Goal: Task Accomplishment & Management: Complete application form

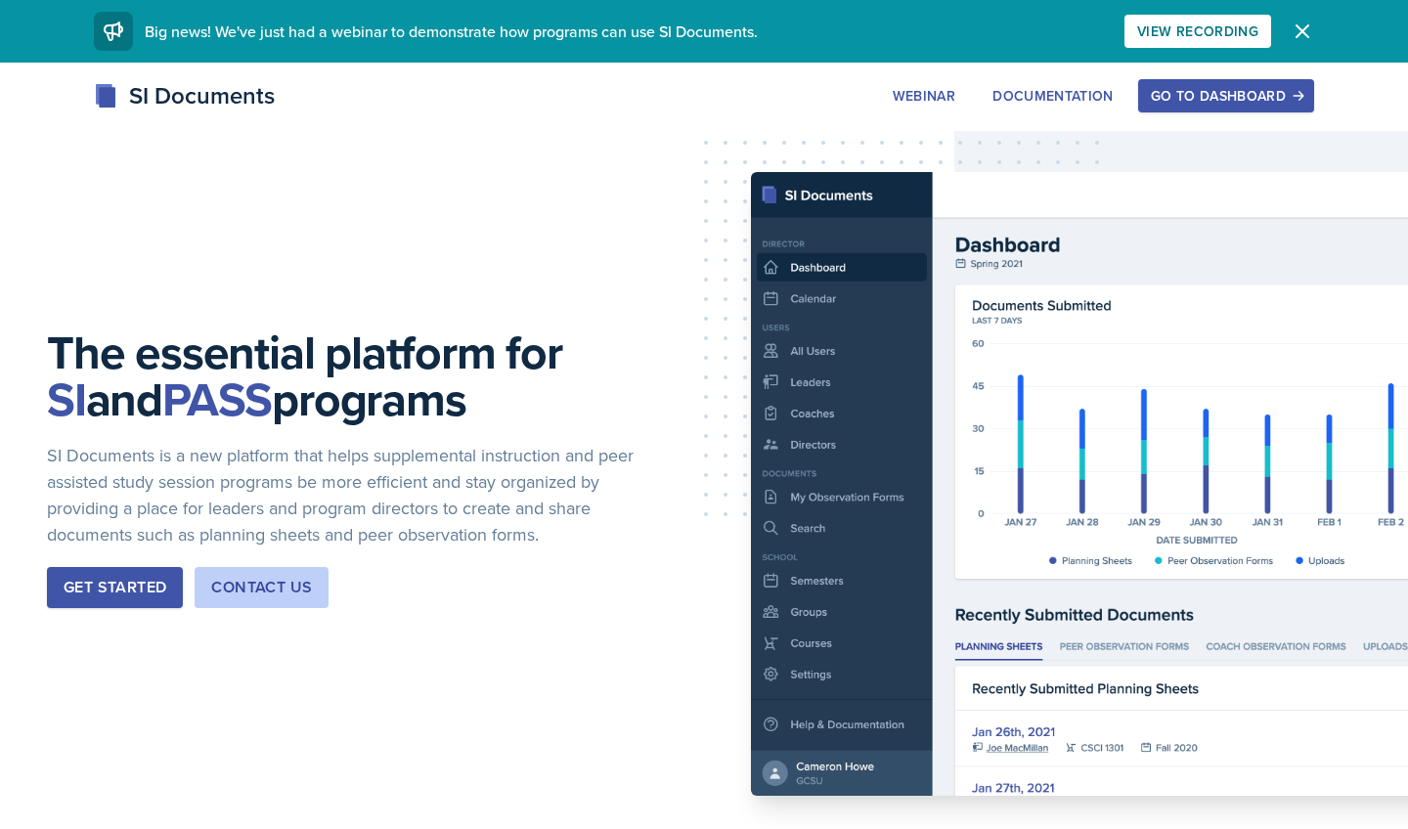
click at [1188, 96] on div "Go to Dashboard" at bounding box center [1226, 96] width 151 height 16
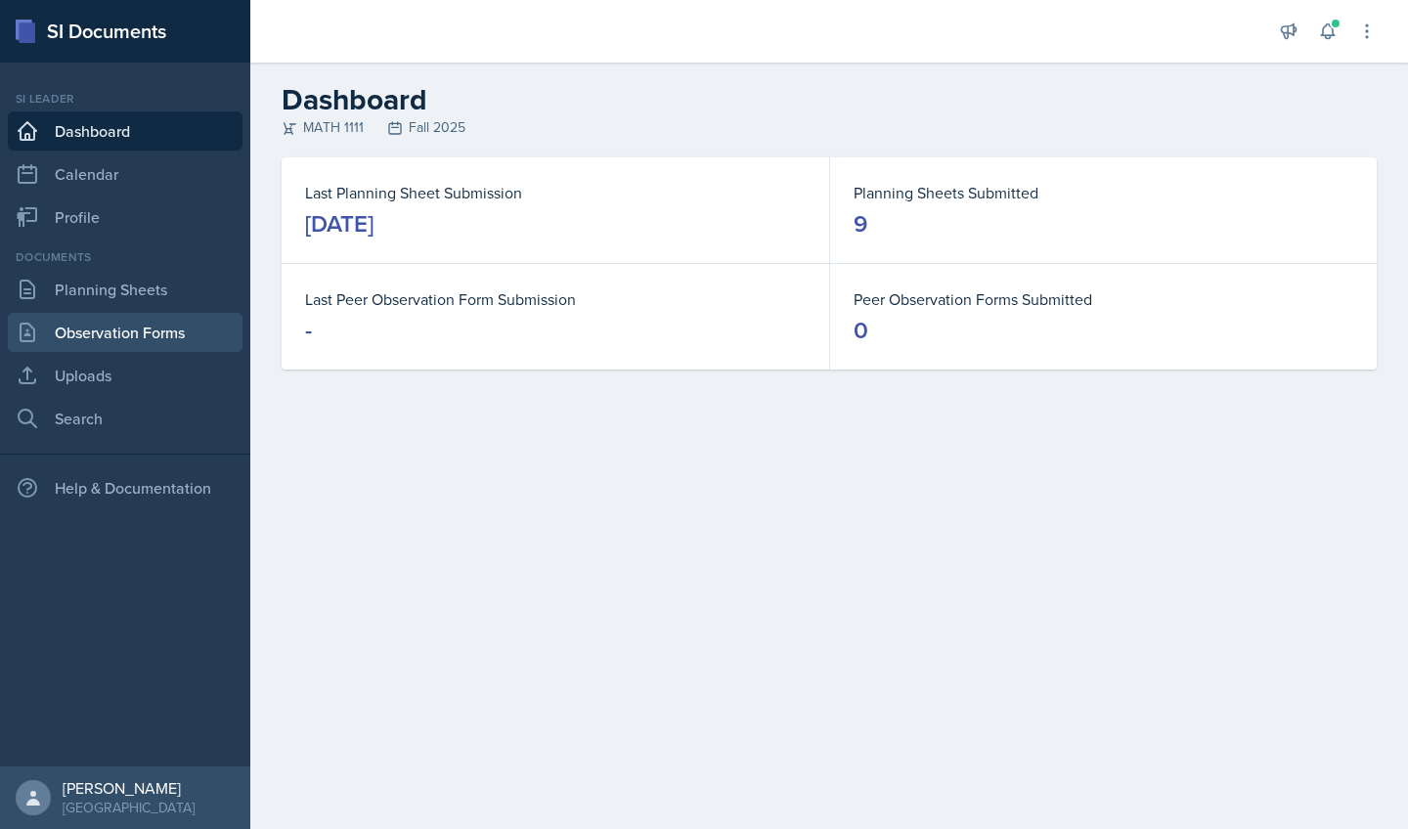
click at [82, 334] on link "Observation Forms" at bounding box center [125, 332] width 235 height 39
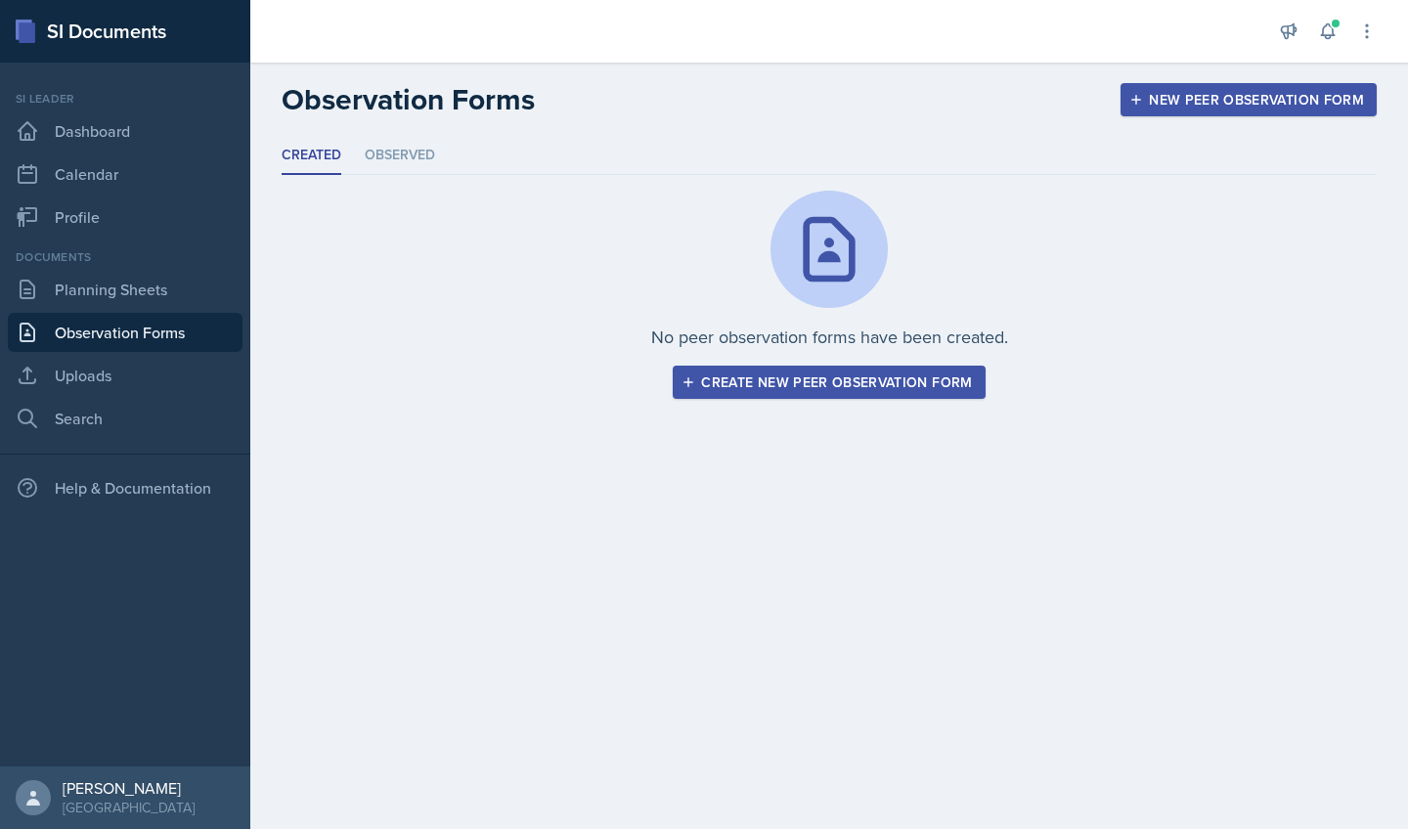
click at [720, 380] on div "Create new peer observation form" at bounding box center [829, 383] width 287 height 16
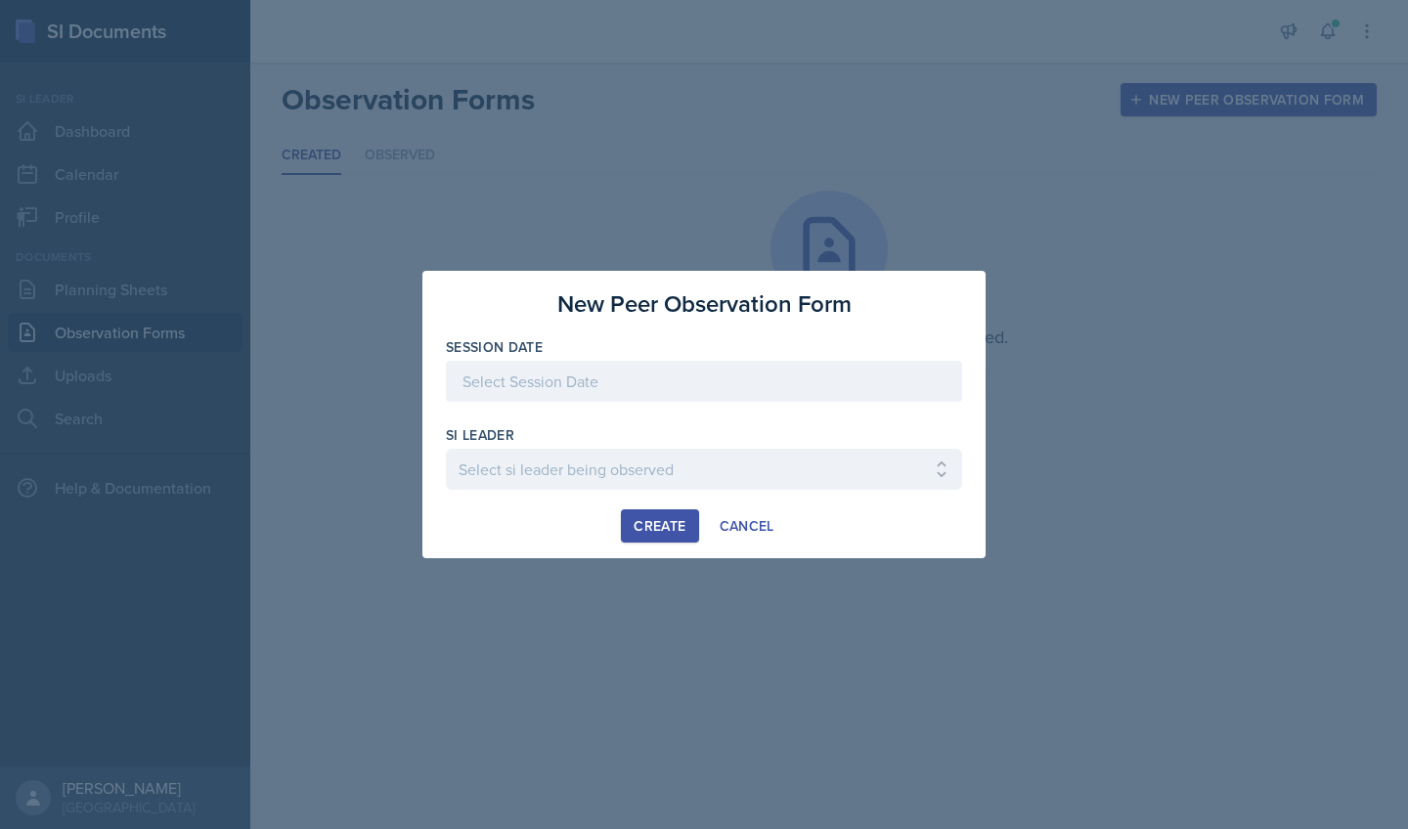
click at [718, 380] on div at bounding box center [704, 381] width 516 height 41
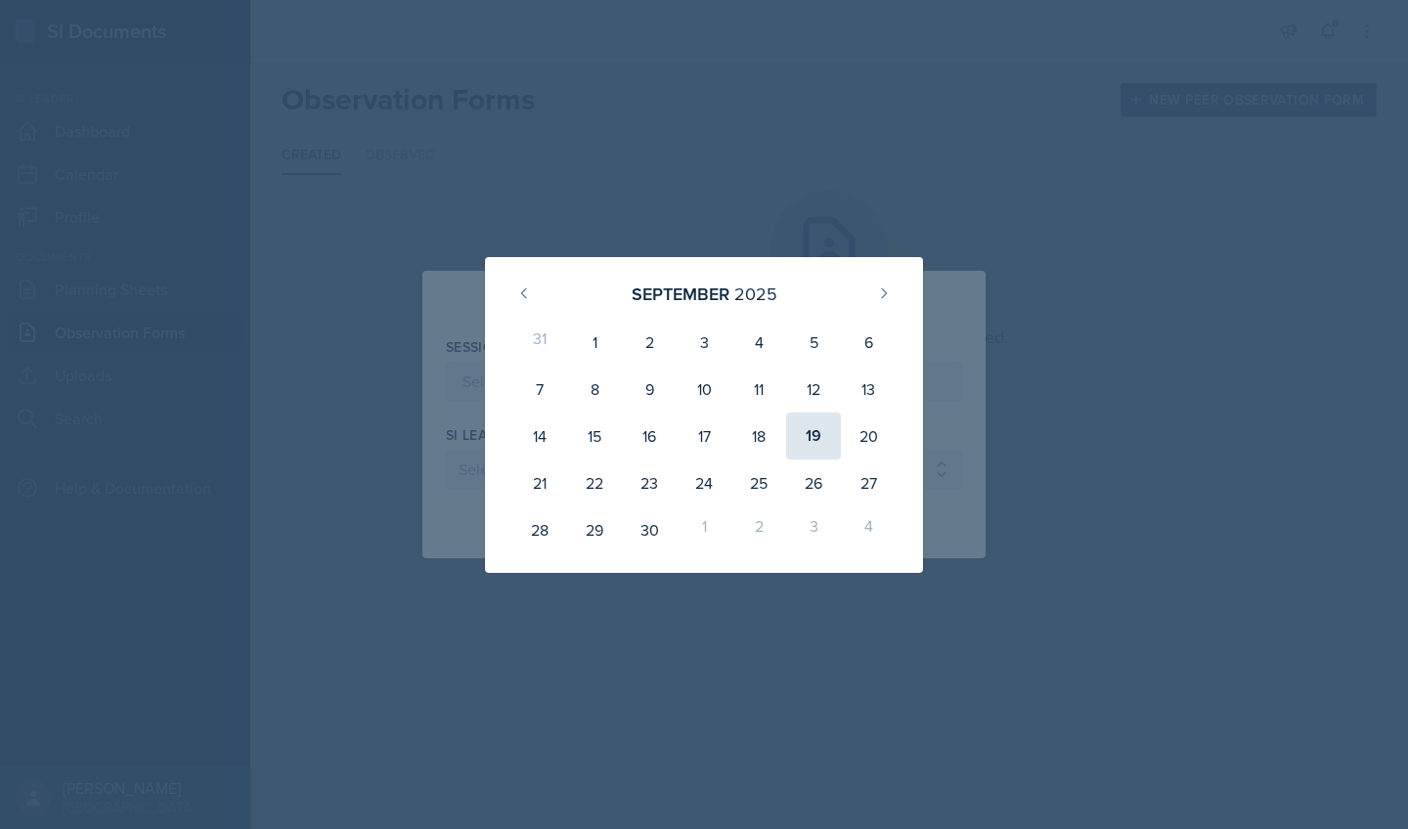
click at [803, 442] on div "19" at bounding box center [813, 436] width 55 height 47
type input "[DATE]"
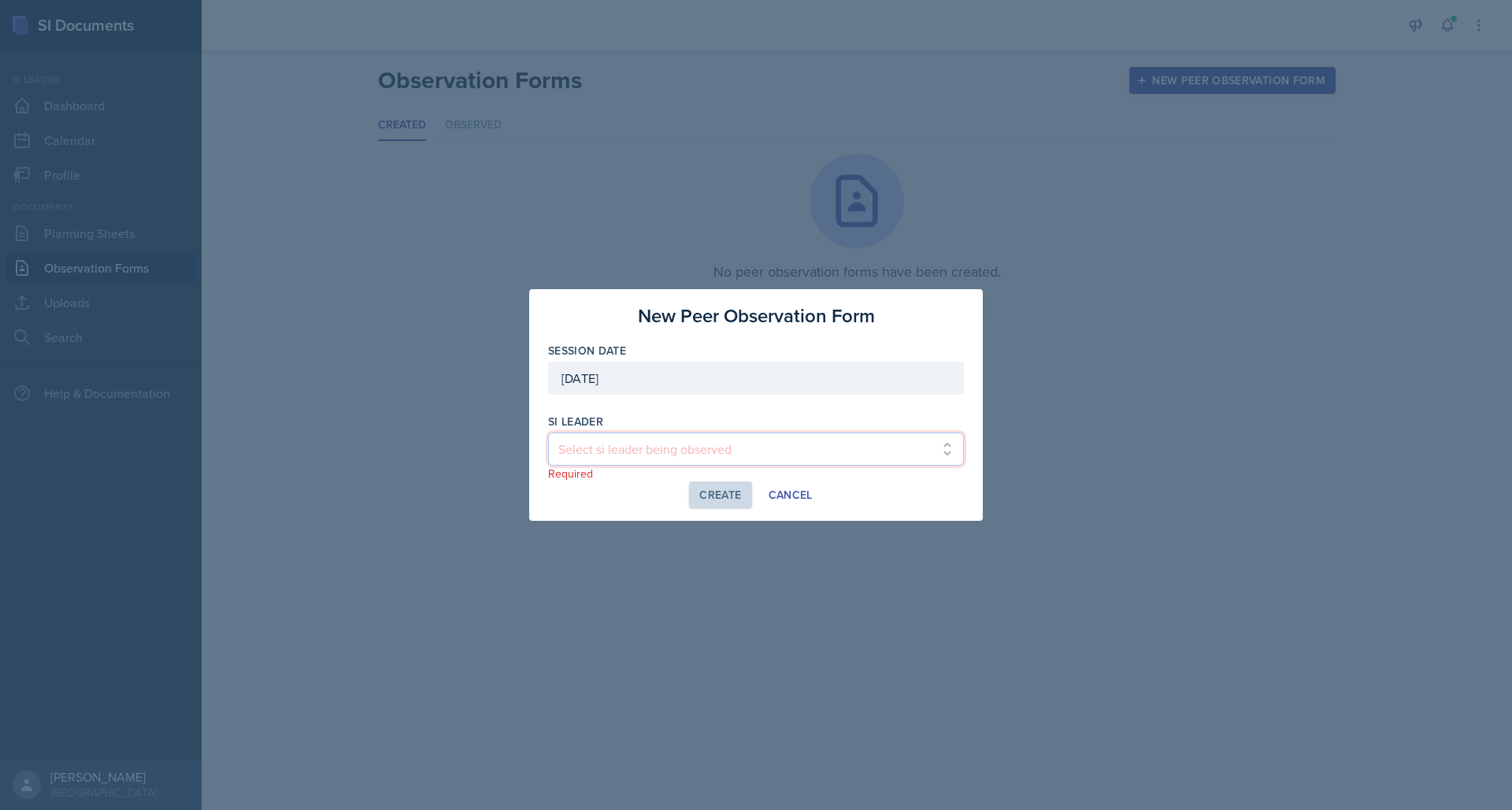
select select "7acd07c8-d996-4c99-a3a2-8c87a230bf2c"
click at [716, 492] on div "Create" at bounding box center [721, 494] width 42 height 13
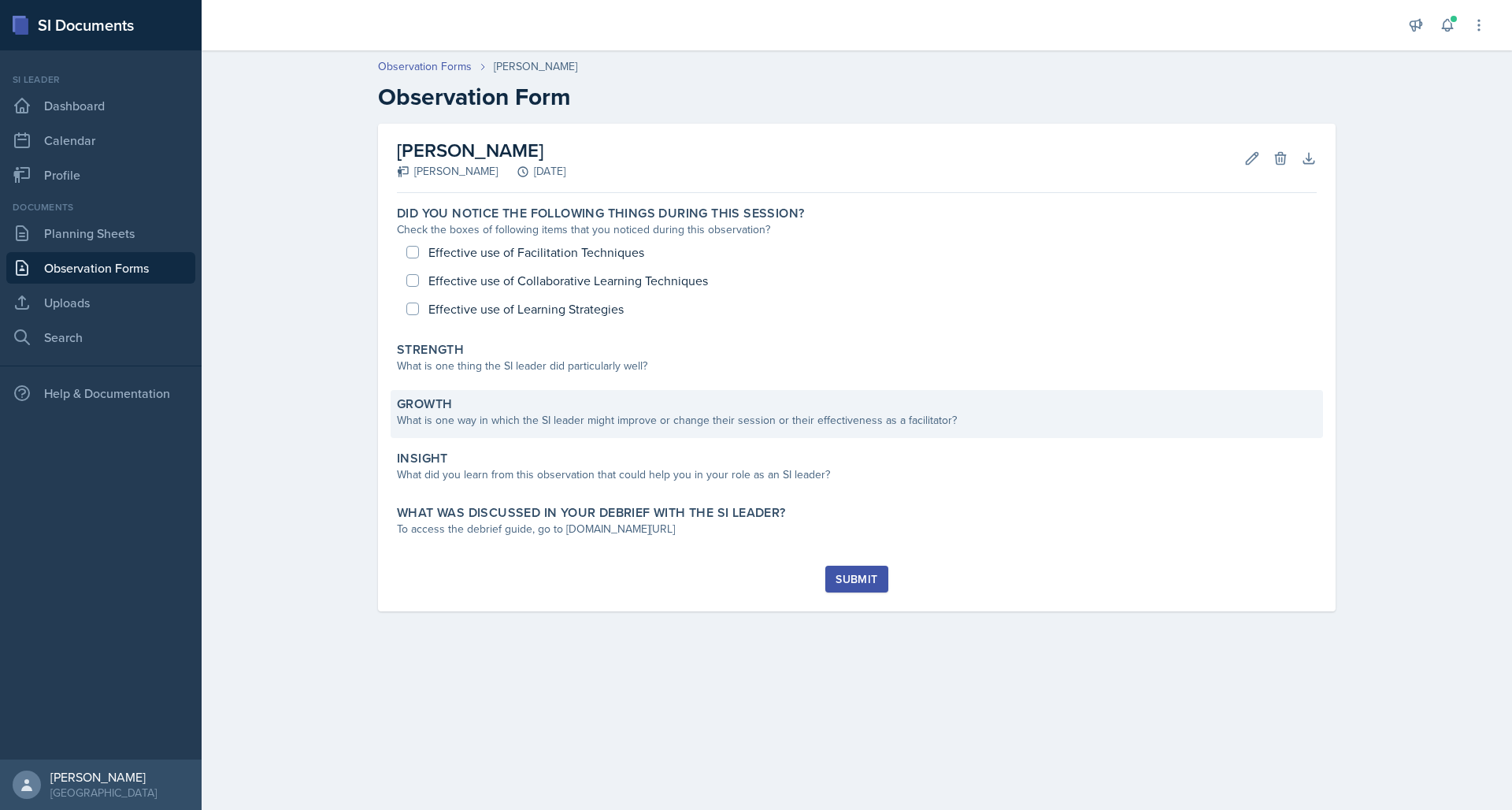
click at [549, 423] on div "What is one way in which the SI leader might improve or change their session or…" at bounding box center [857, 420] width 919 height 17
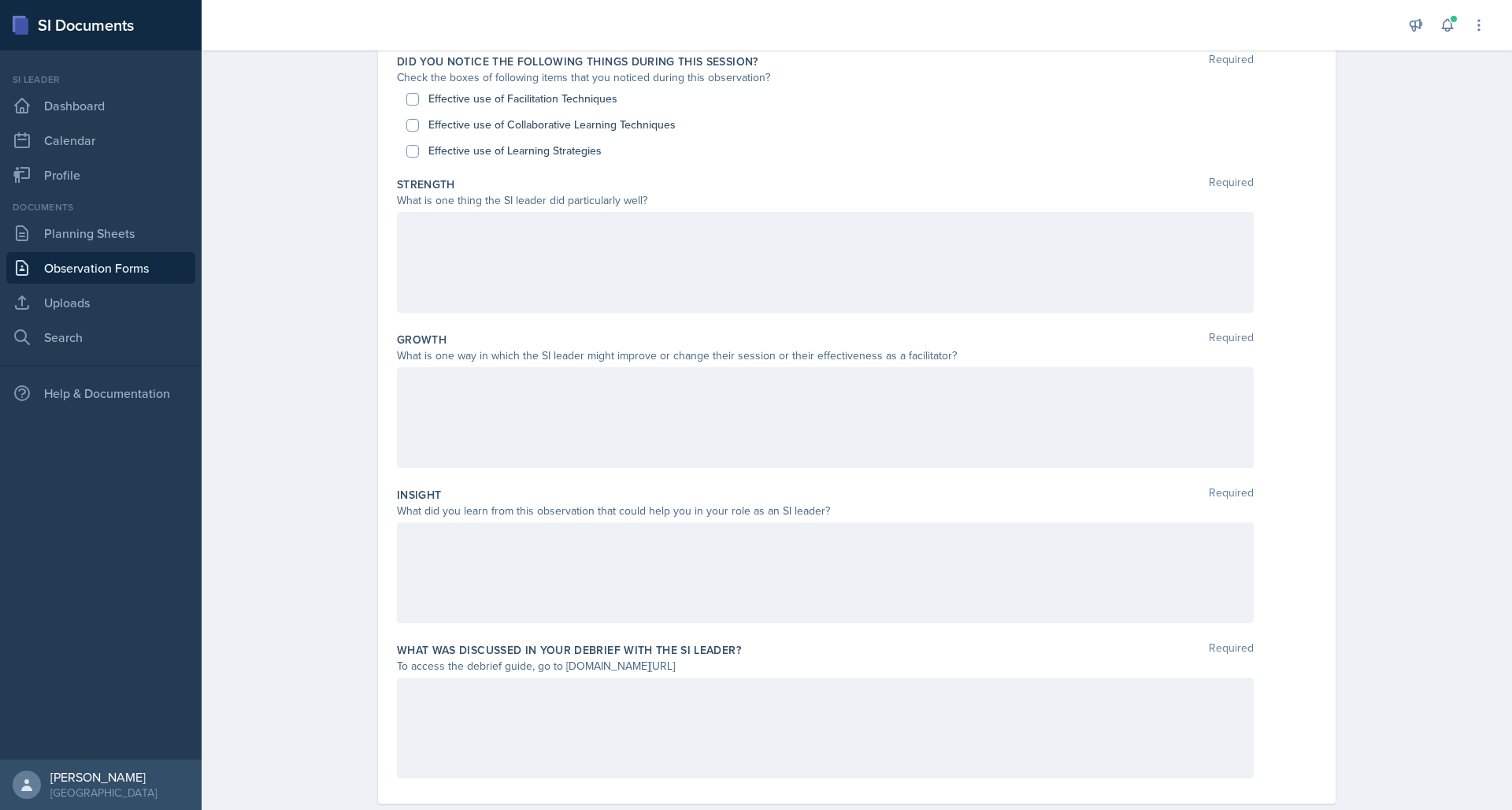
scroll to position [172, 0]
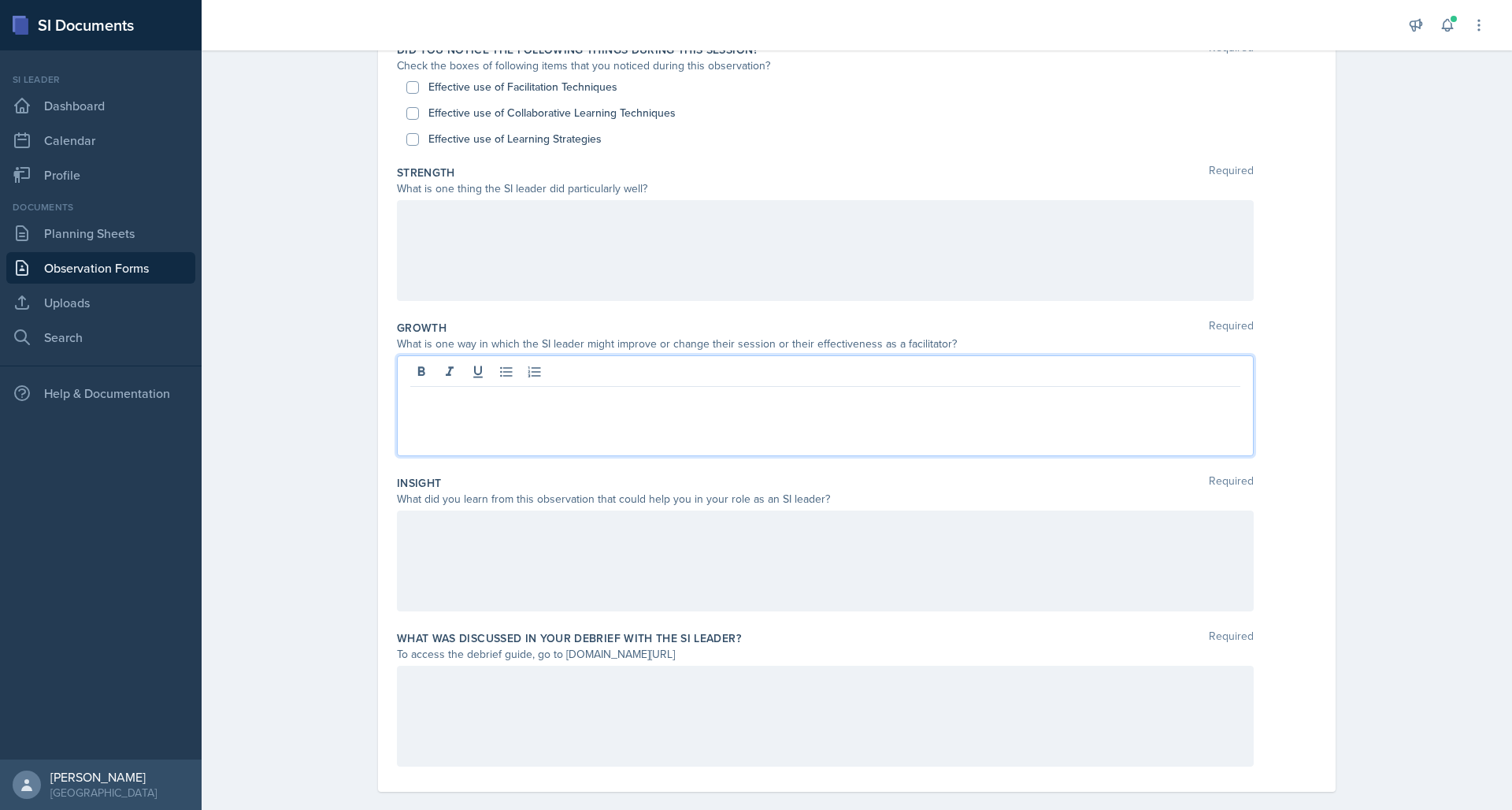
click at [602, 376] on div at bounding box center [825, 405] width 857 height 101
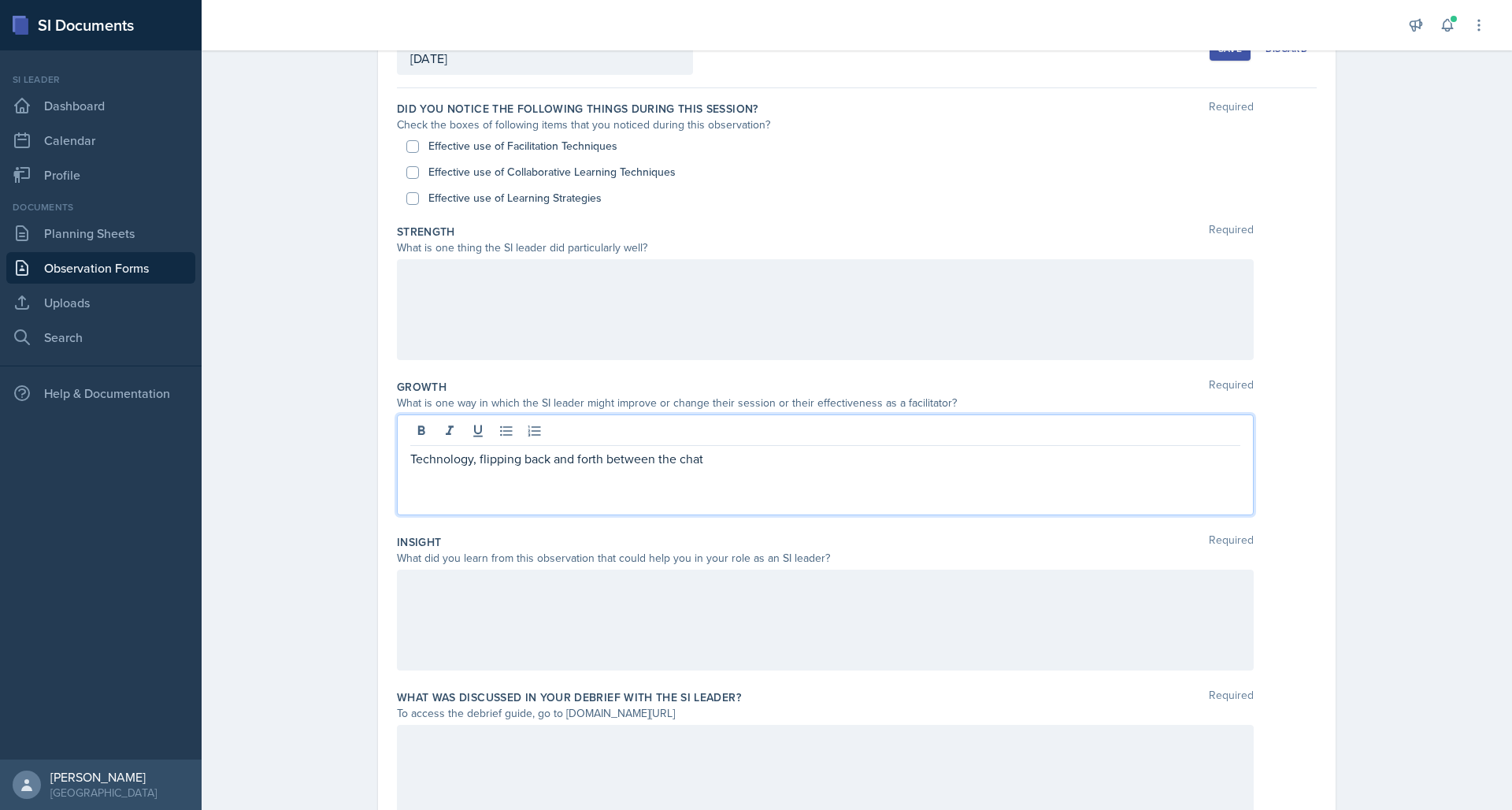
scroll to position [113, 0]
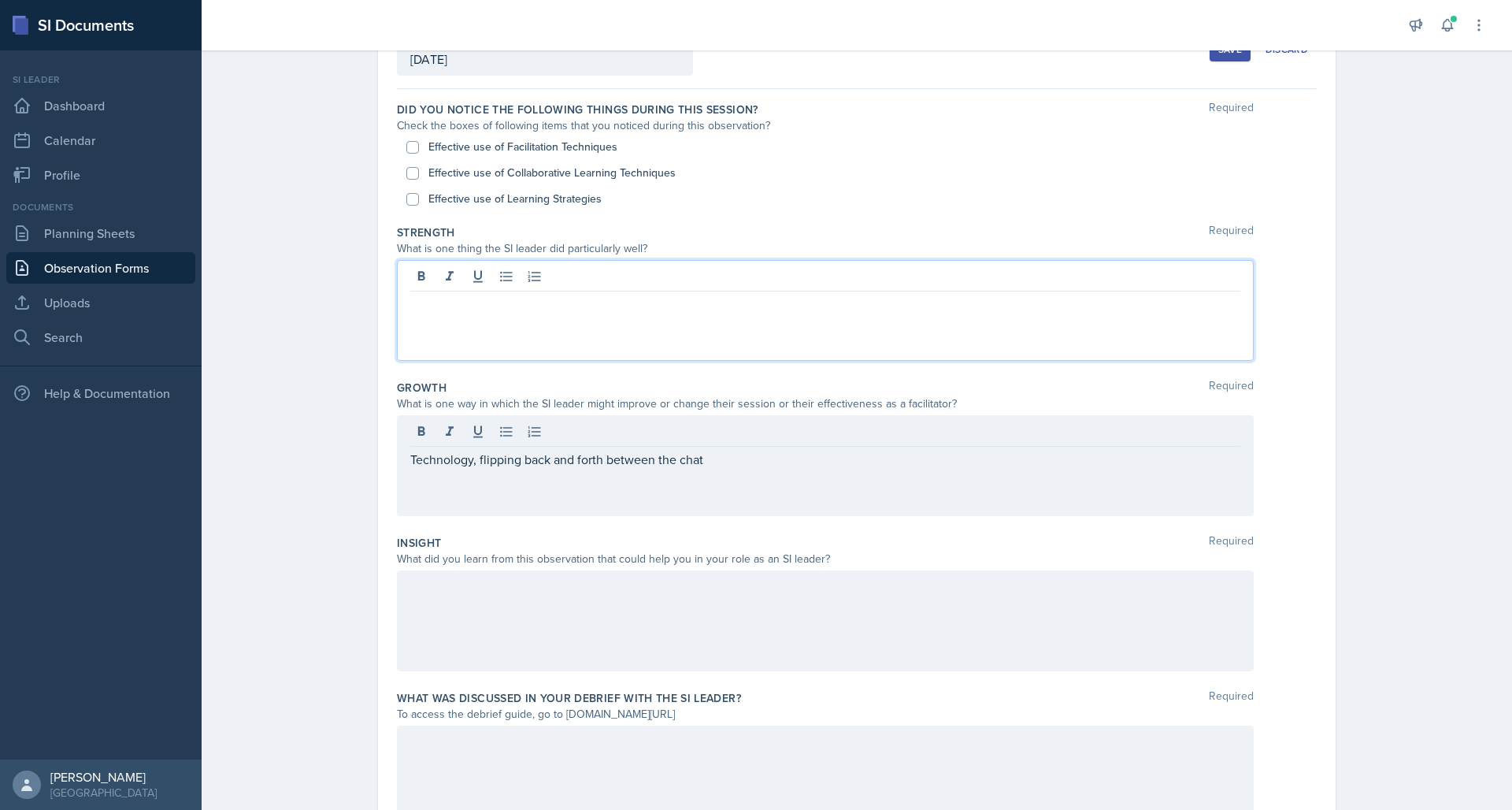
click at [675, 283] on div at bounding box center [825, 310] width 857 height 101
click at [440, 312] on p "engageingm" at bounding box center [825, 304] width 830 height 19
click at [506, 305] on p "engaging" at bounding box center [825, 304] width 830 height 19
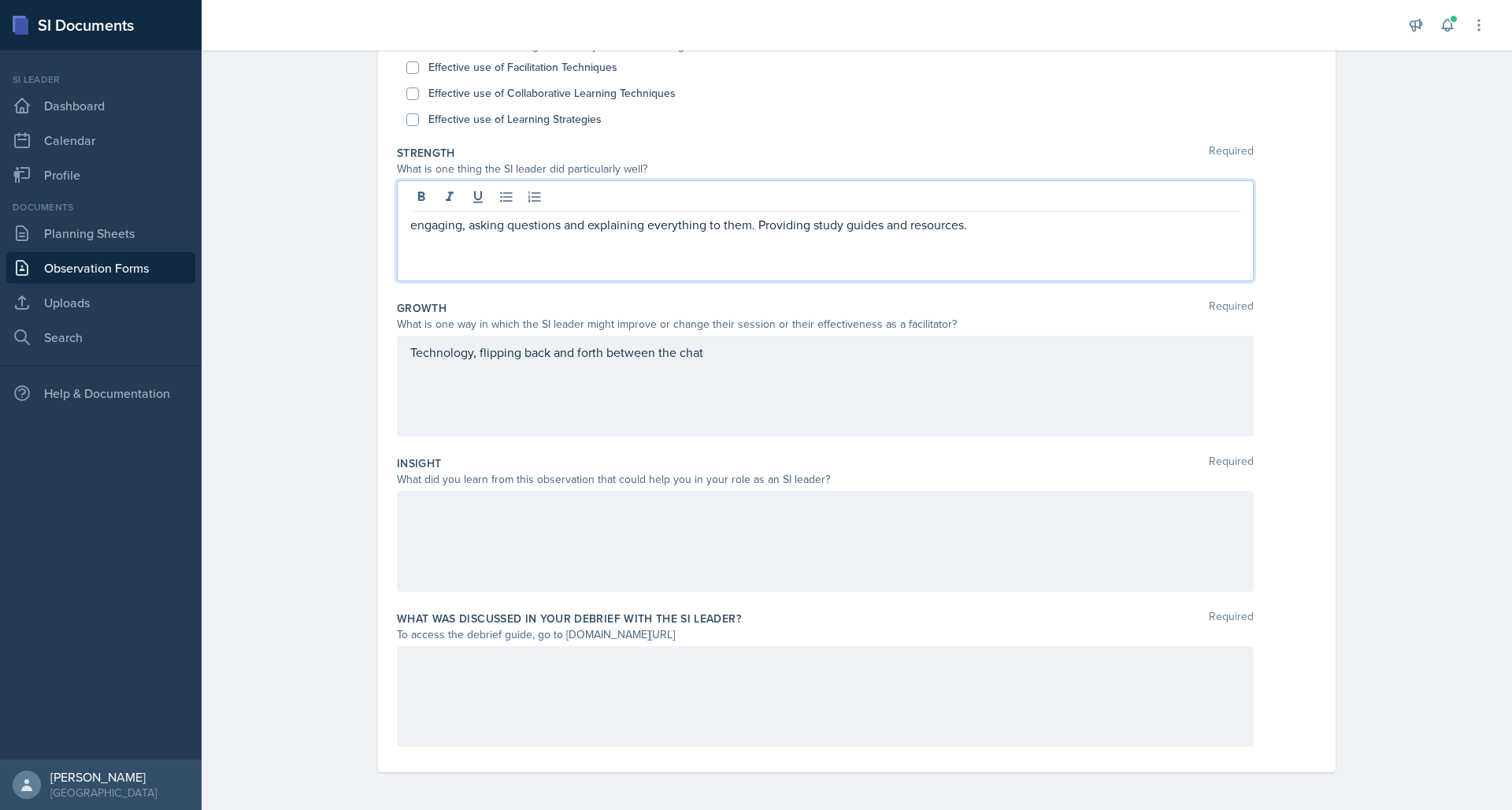
scroll to position [188, 0]
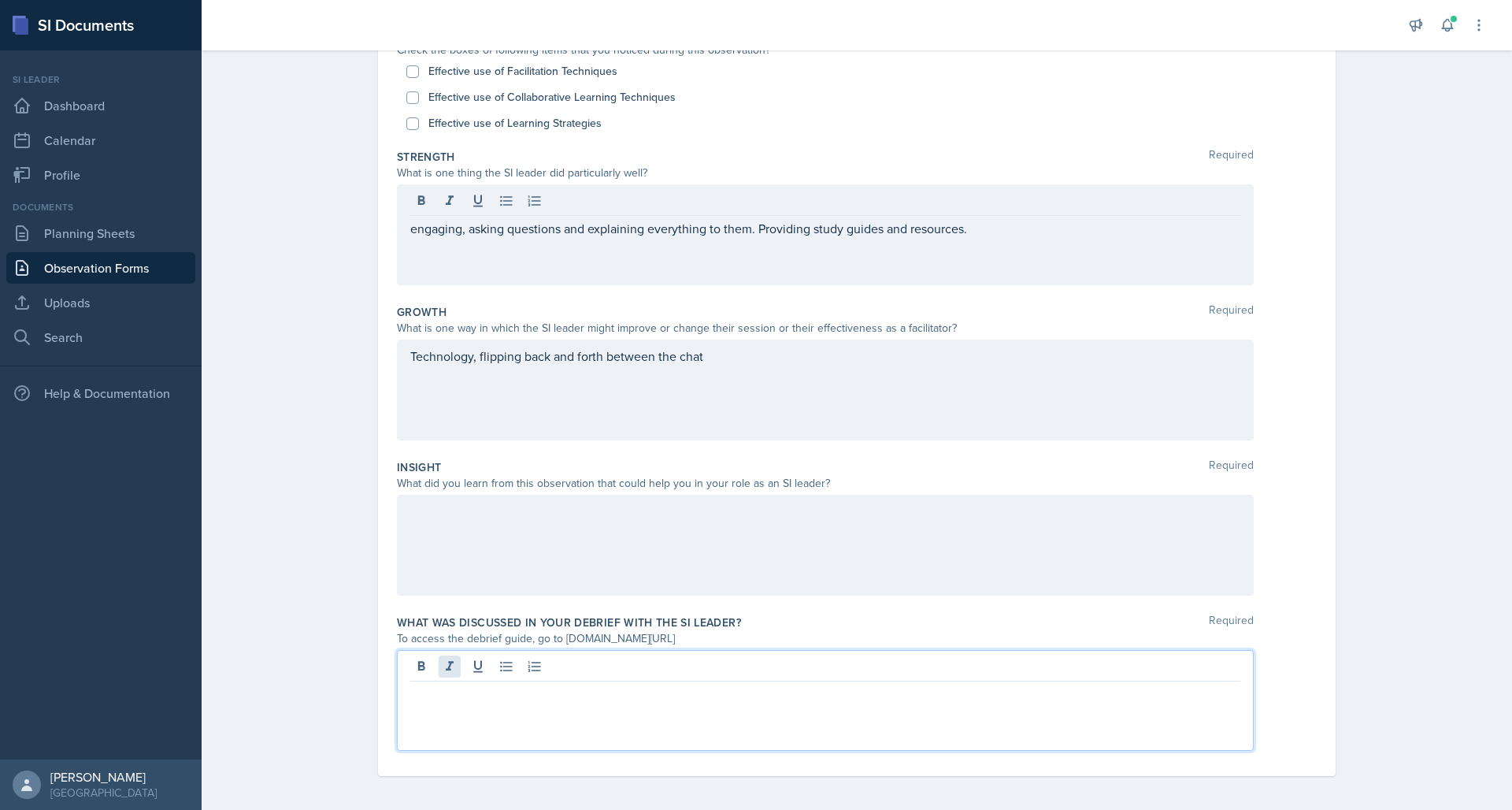
click at [436, 666] on div at bounding box center [825, 700] width 857 height 101
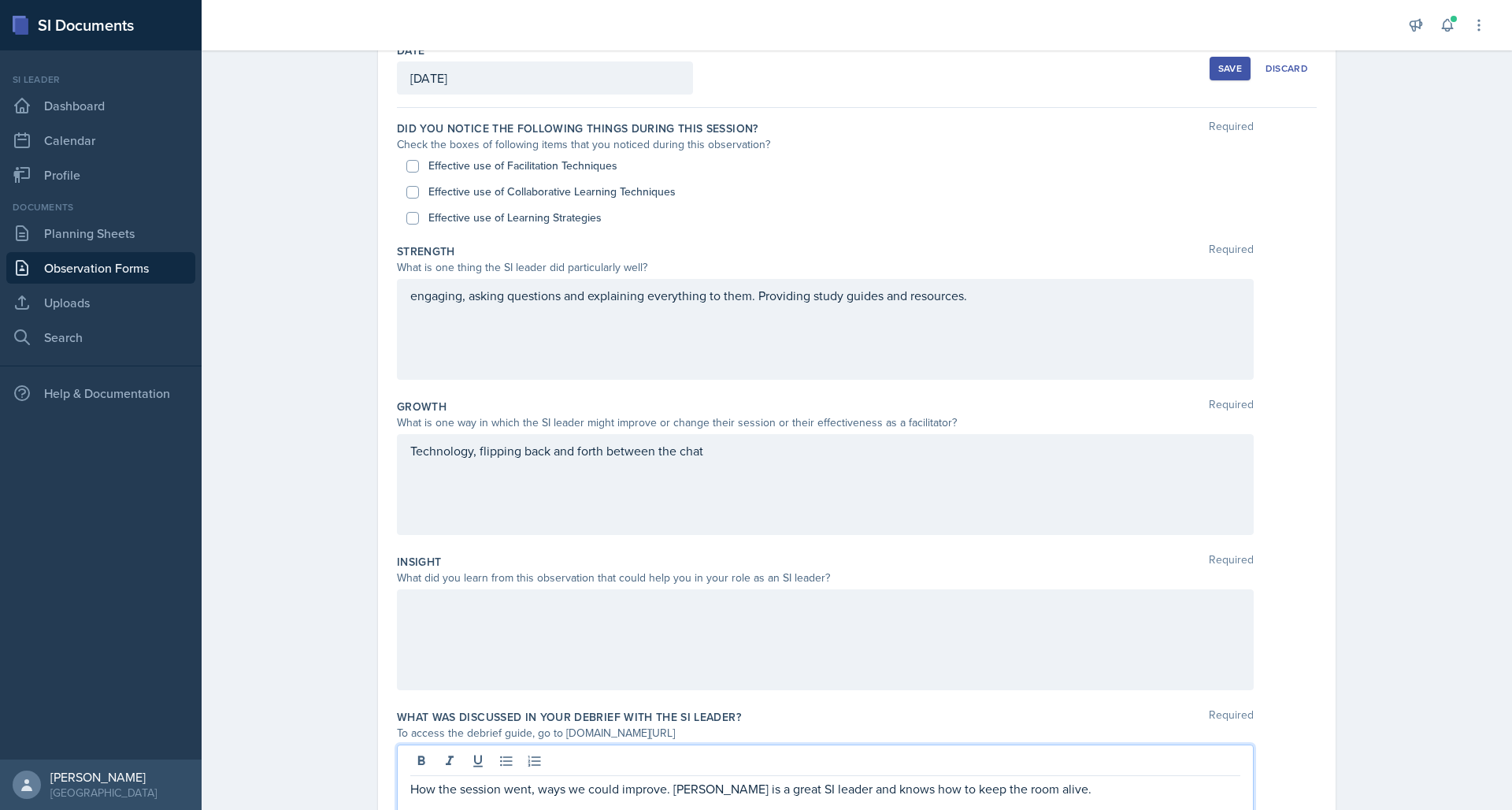
scroll to position [54, 0]
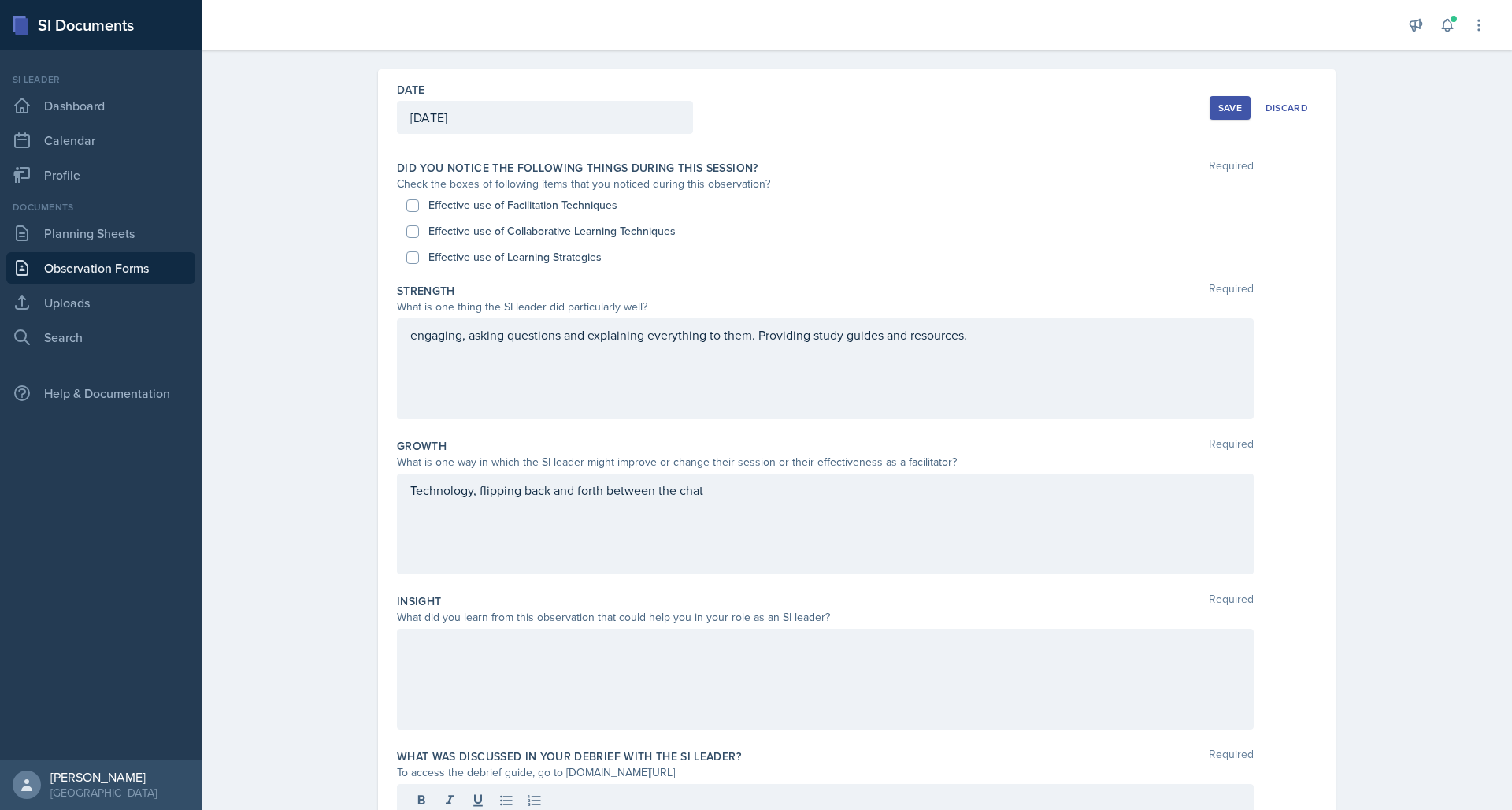
click at [1134, 103] on div "Save" at bounding box center [1229, 108] width 23 height 13
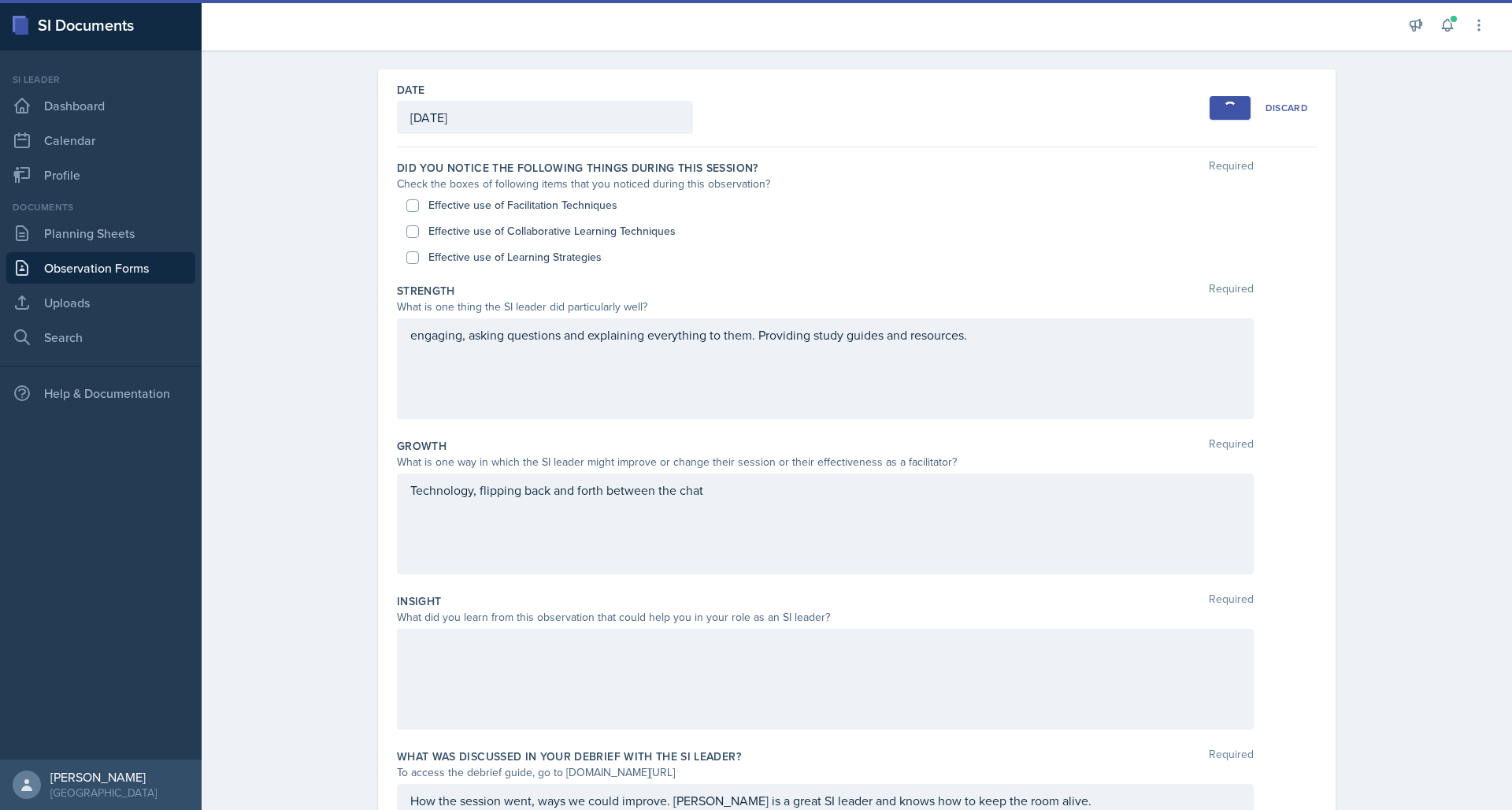
scroll to position [0, 0]
